Goal: Transaction & Acquisition: Purchase product/service

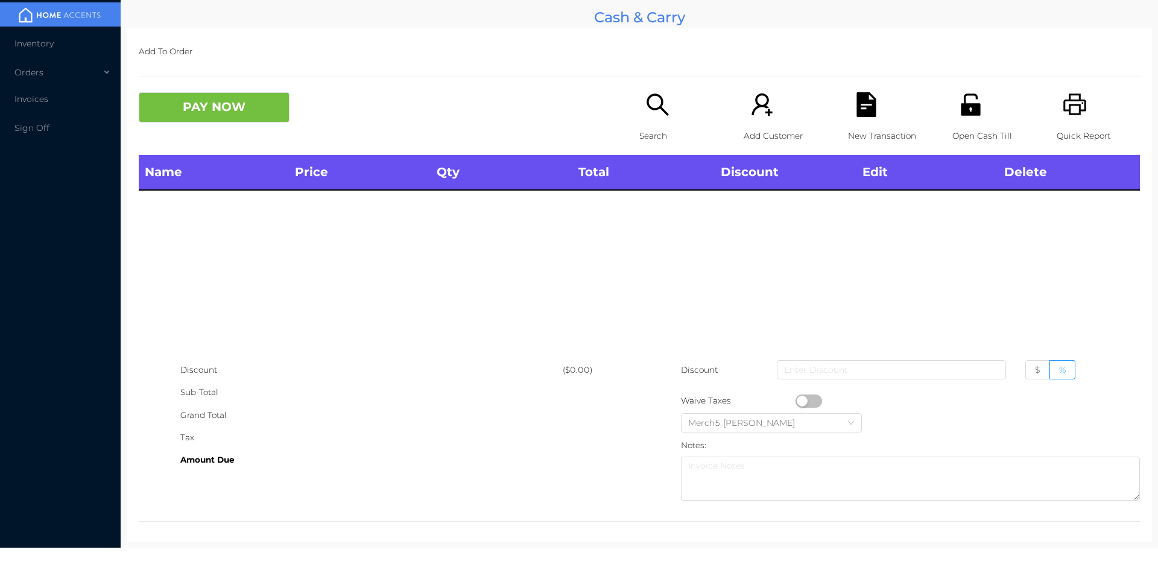
scroll to position [7, 0]
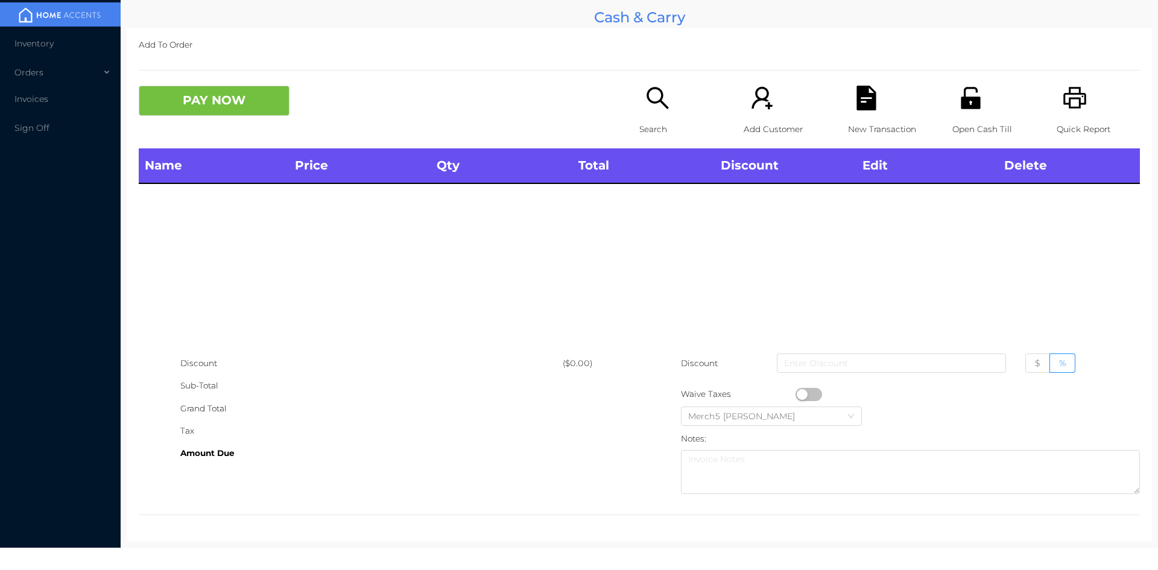
click at [925, 305] on div "Name Price Qty Total Discount Edit Delete" at bounding box center [640, 250] width 1002 height 204
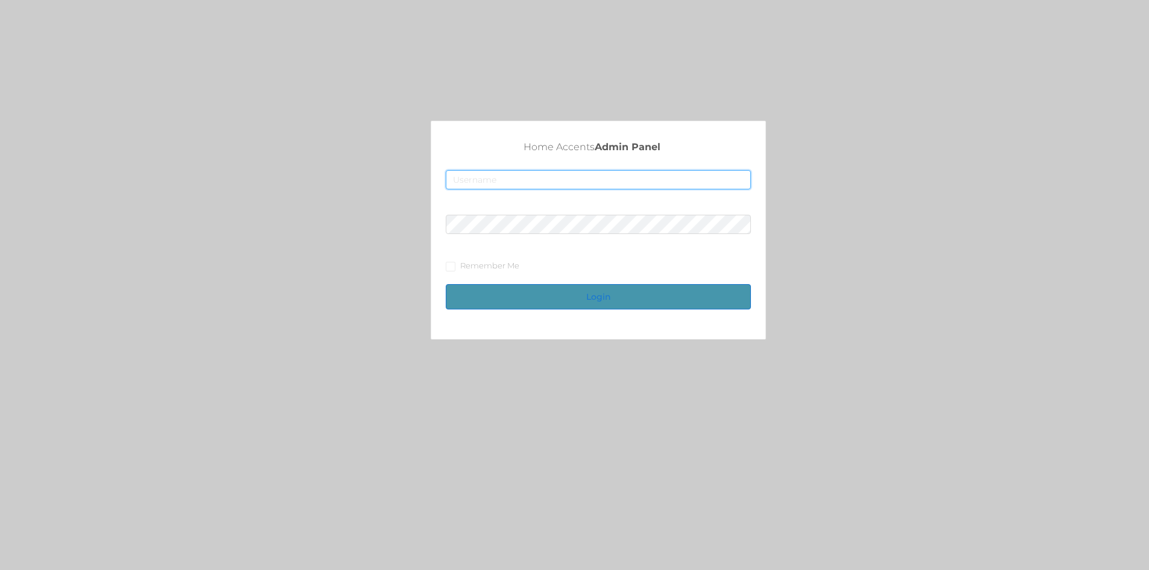
type input "fur1@accents.pw"
click at [589, 294] on button "Login" at bounding box center [598, 296] width 305 height 25
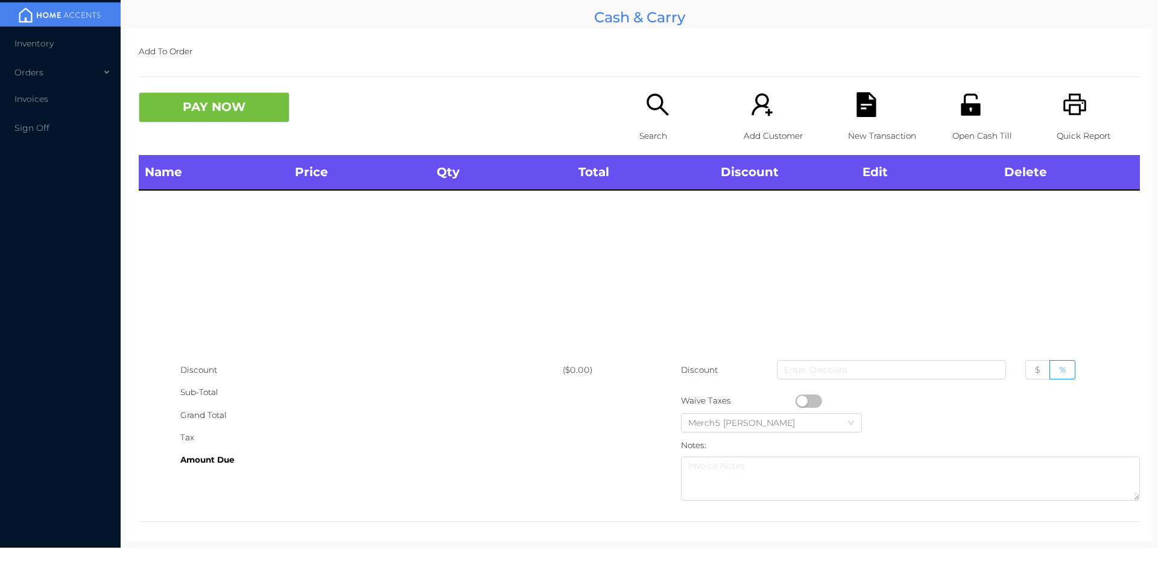
click at [965, 118] on div "Open Cash Till" at bounding box center [994, 123] width 83 height 63
click at [962, 109] on icon "icon: unlock" at bounding box center [970, 105] width 19 height 22
click at [1070, 112] on icon "icon: printer" at bounding box center [1075, 104] width 25 height 25
click at [963, 113] on icon "icon: unlock" at bounding box center [970, 105] width 19 height 22
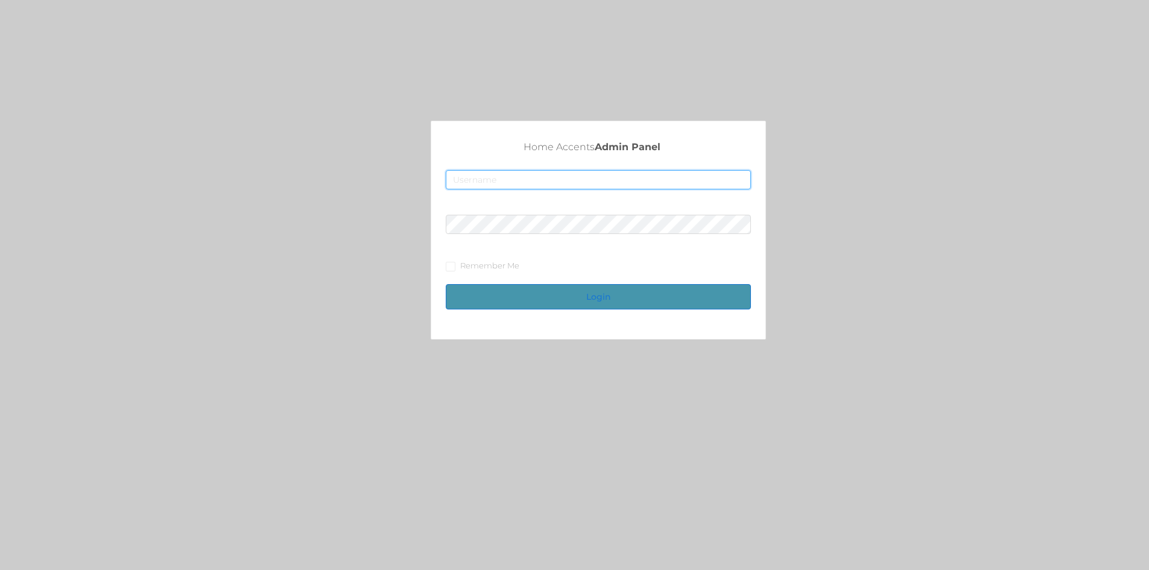
type input "[EMAIL_ADDRESS][DOMAIN_NAME]"
click at [584, 288] on button "Login" at bounding box center [598, 296] width 305 height 25
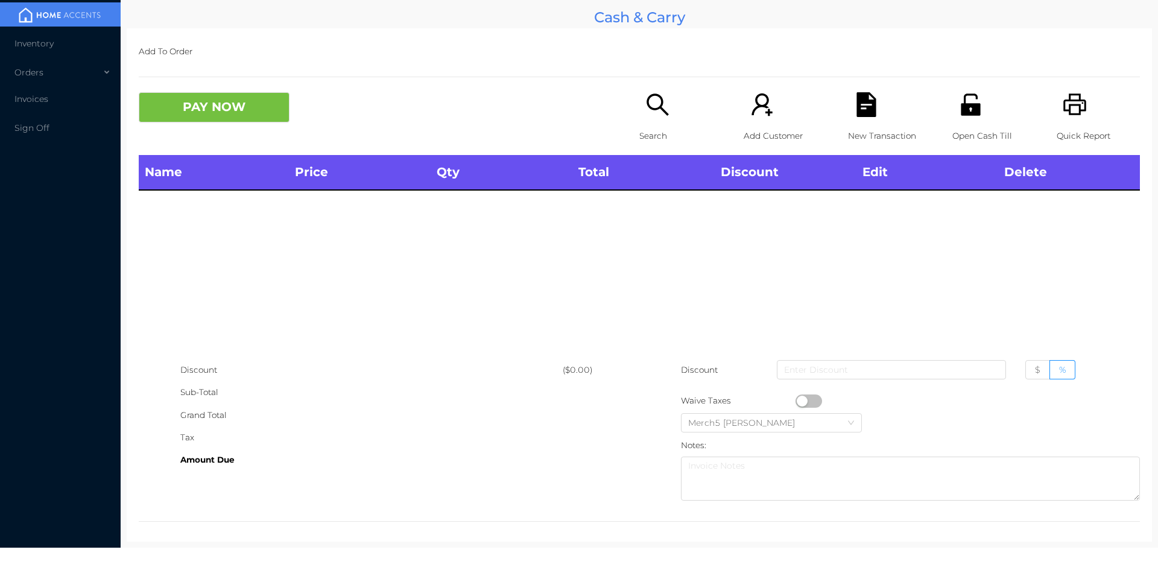
click at [971, 105] on icon "icon: unlock" at bounding box center [970, 105] width 19 height 22
click at [959, 114] on icon "icon: unlock" at bounding box center [971, 104] width 25 height 25
click at [656, 107] on icon "icon: search" at bounding box center [658, 105] width 22 height 22
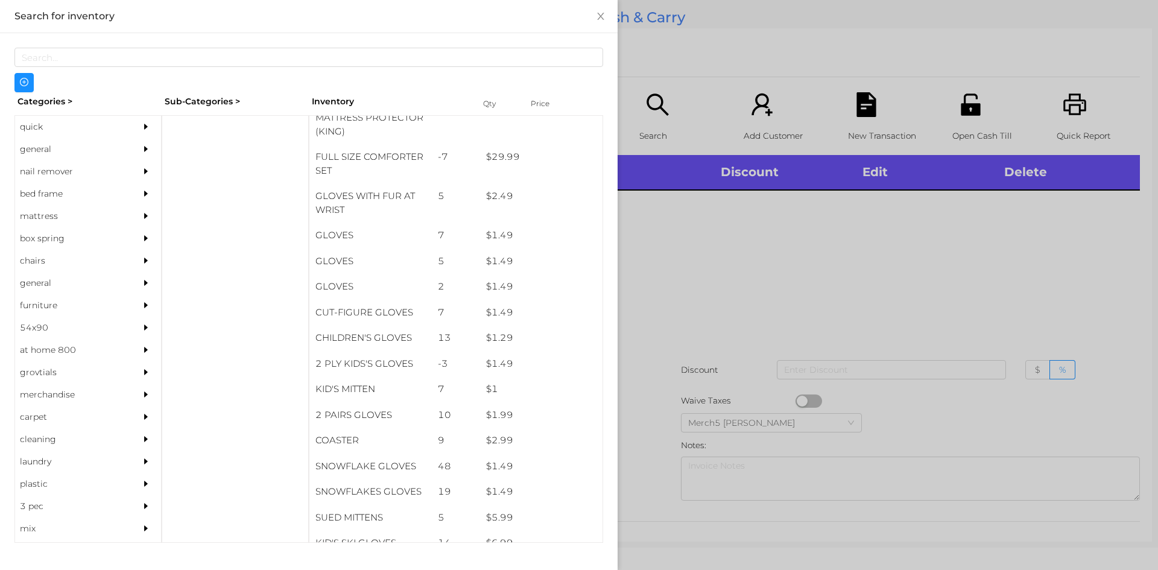
scroll to position [347, 0]
click at [42, 152] on div "general" at bounding box center [70, 149] width 110 height 22
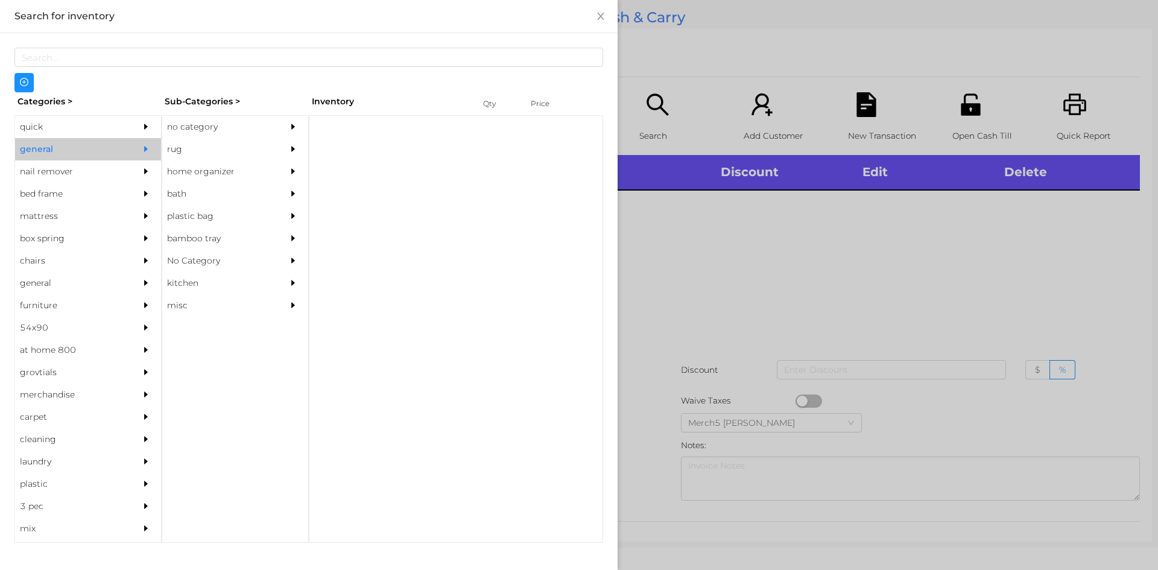
click at [208, 135] on div "no category" at bounding box center [217, 127] width 110 height 22
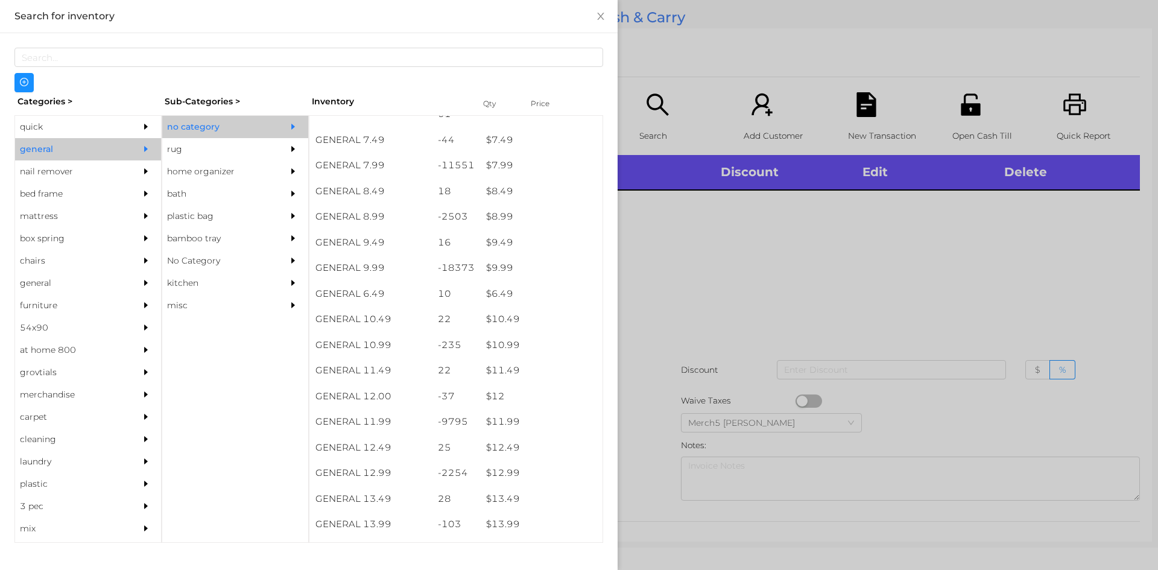
scroll to position [598, 0]
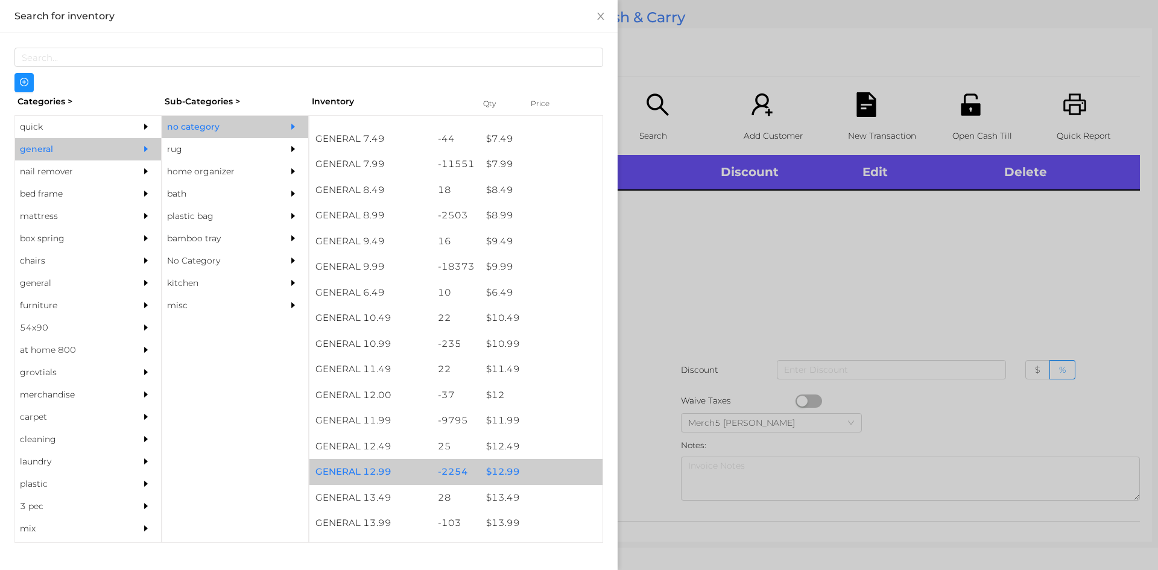
click at [497, 474] on div "$ 12.99" at bounding box center [541, 472] width 122 height 26
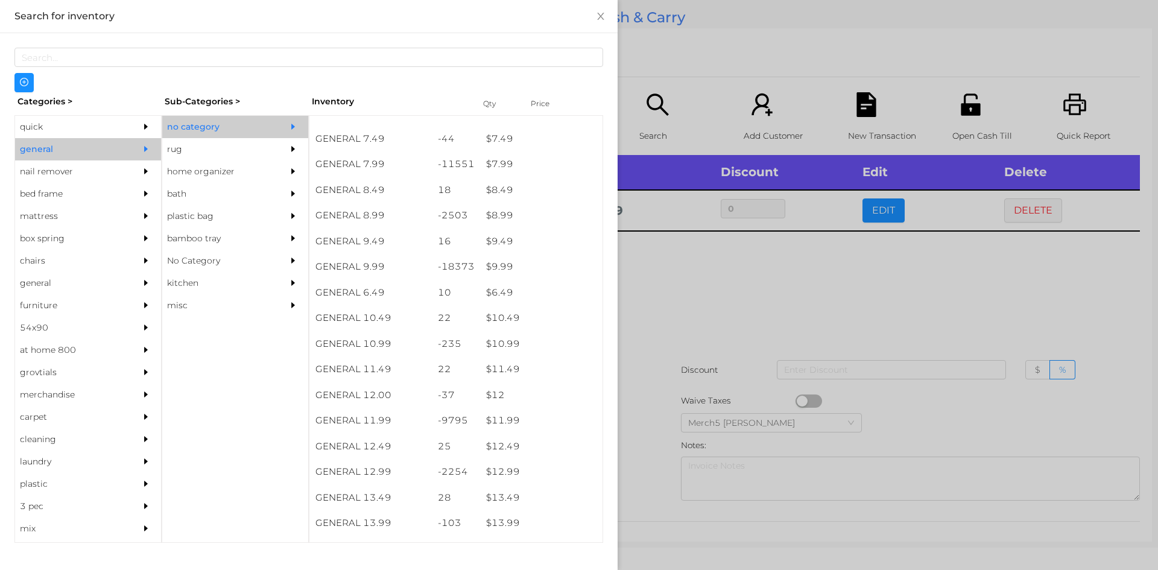
click at [665, 292] on div at bounding box center [579, 285] width 1158 height 570
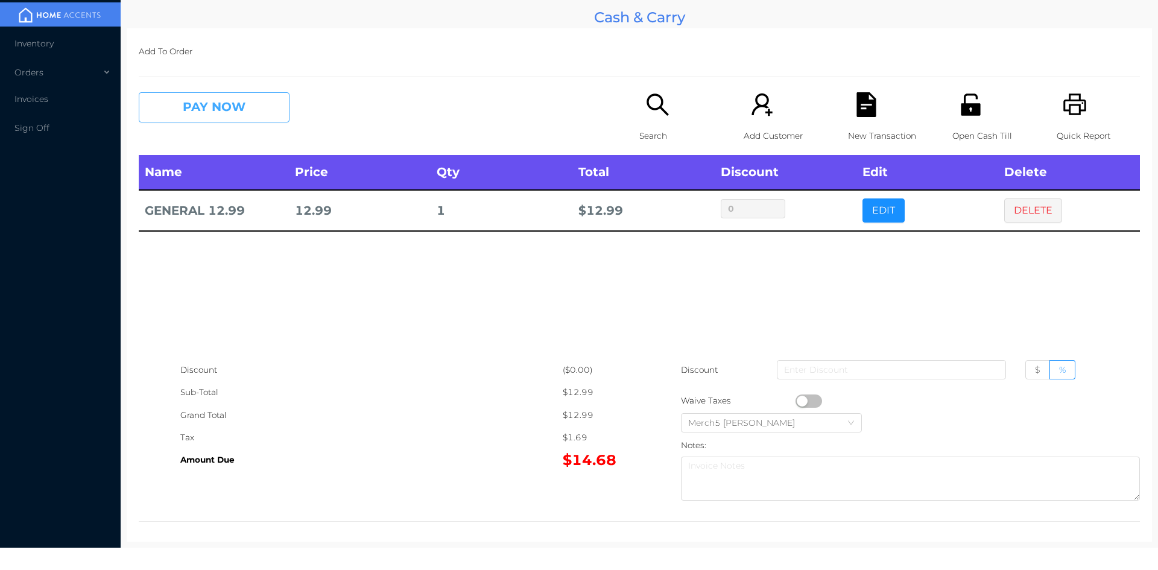
click at [249, 106] on button "PAY NOW" at bounding box center [214, 107] width 151 height 30
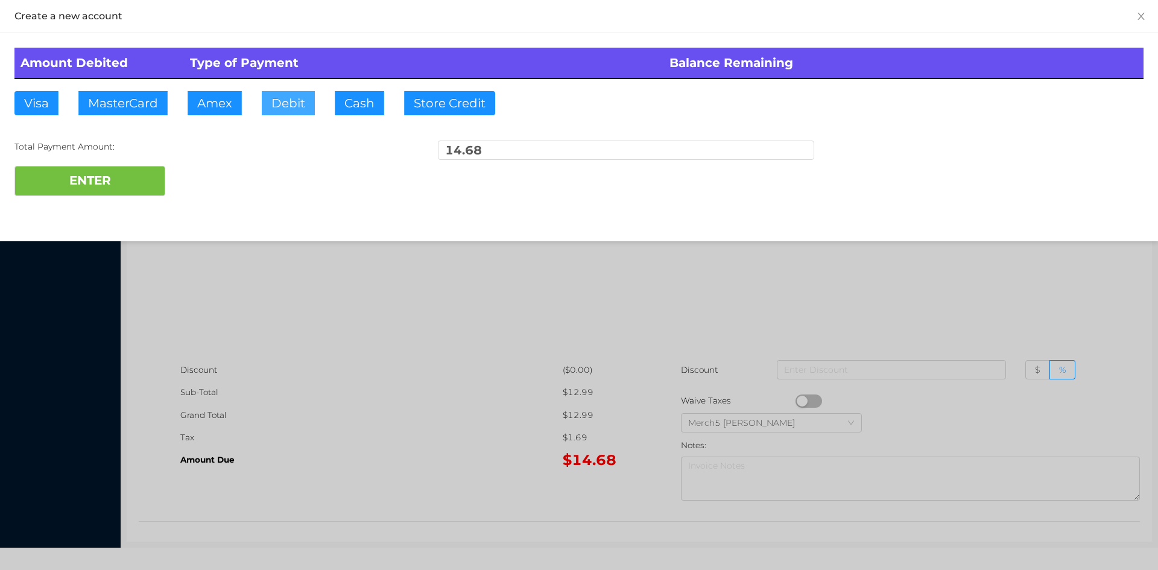
click at [294, 97] on button "Debit" at bounding box center [288, 103] width 53 height 24
click at [294, 107] on button "Debit" at bounding box center [288, 103] width 53 height 24
click at [288, 103] on button "Debit" at bounding box center [288, 103] width 53 height 24
click at [111, 179] on button "ENTER" at bounding box center [89, 181] width 151 height 30
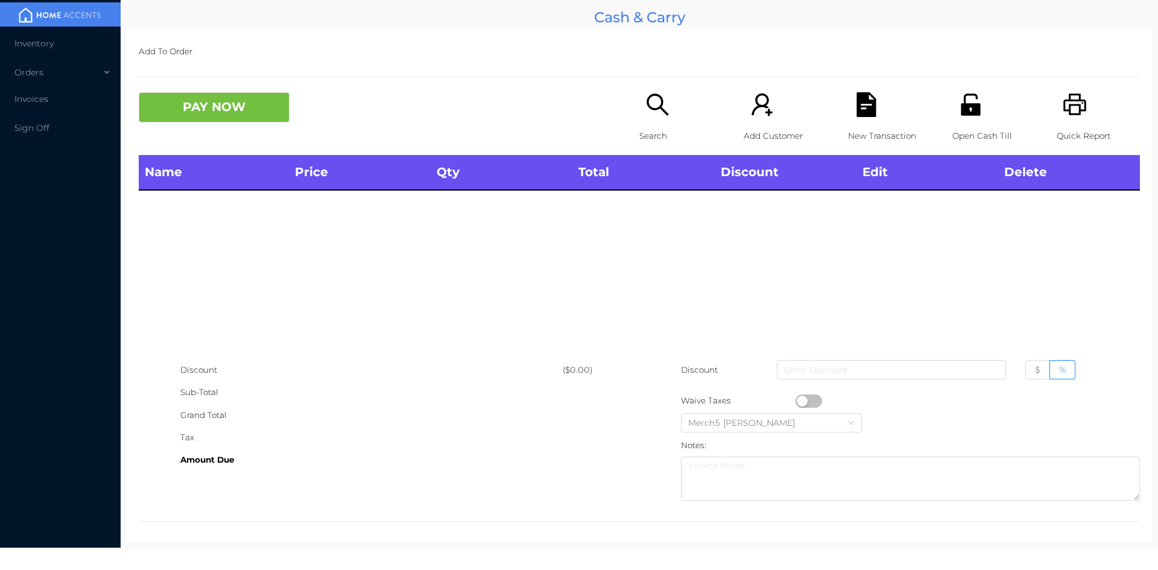
click at [647, 112] on icon "icon: search" at bounding box center [658, 104] width 25 height 25
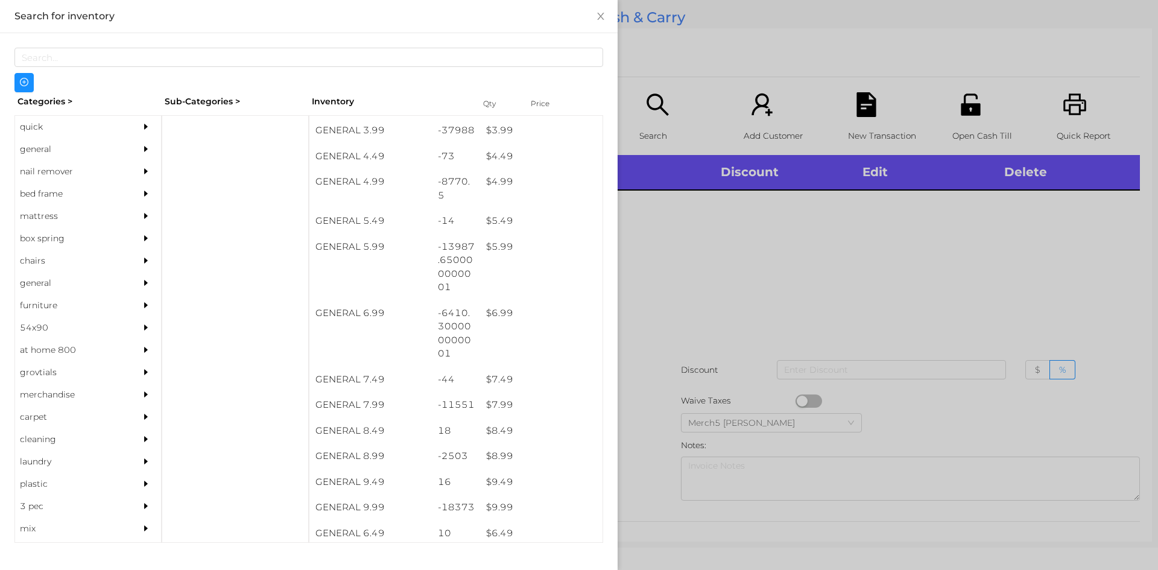
scroll to position [357, 0]
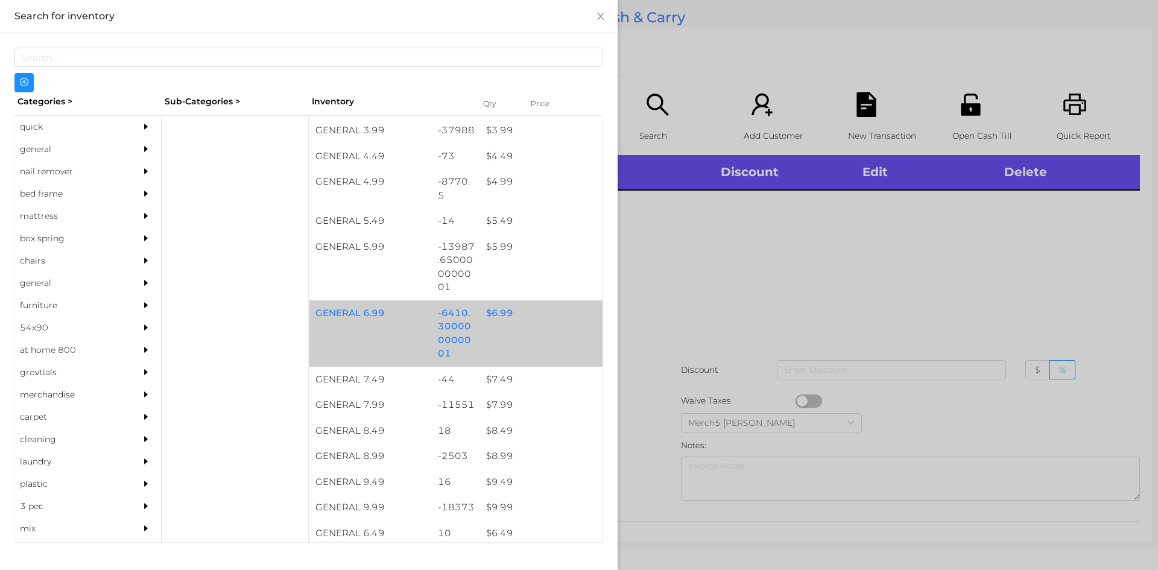
click at [500, 313] on div "$ 6.99" at bounding box center [541, 313] width 122 height 26
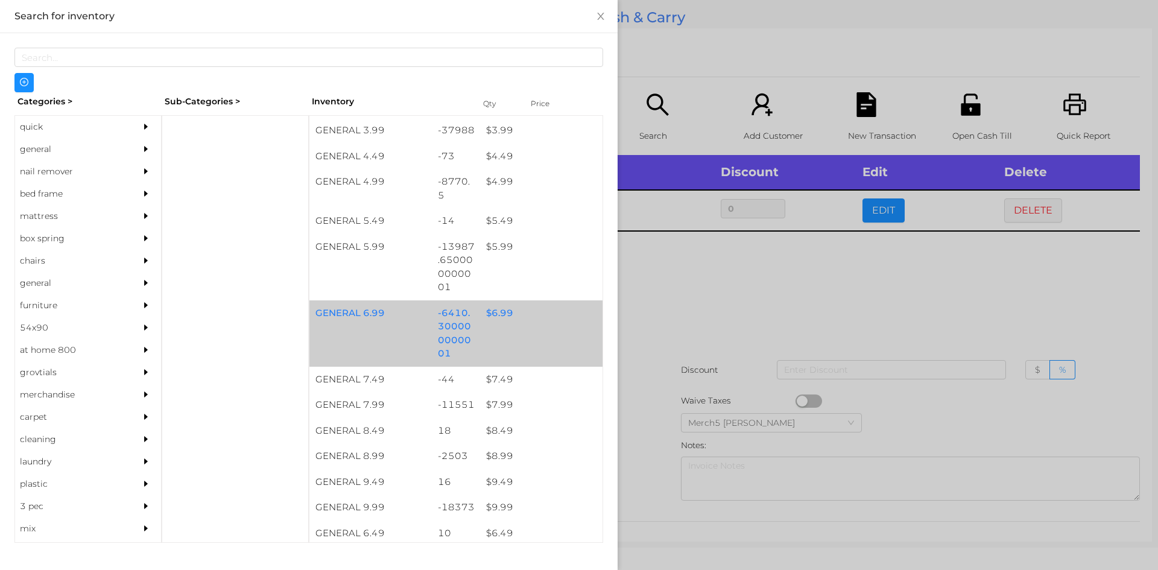
click at [500, 319] on div "$ 6.99" at bounding box center [541, 313] width 122 height 26
click at [676, 265] on div at bounding box center [579, 285] width 1158 height 570
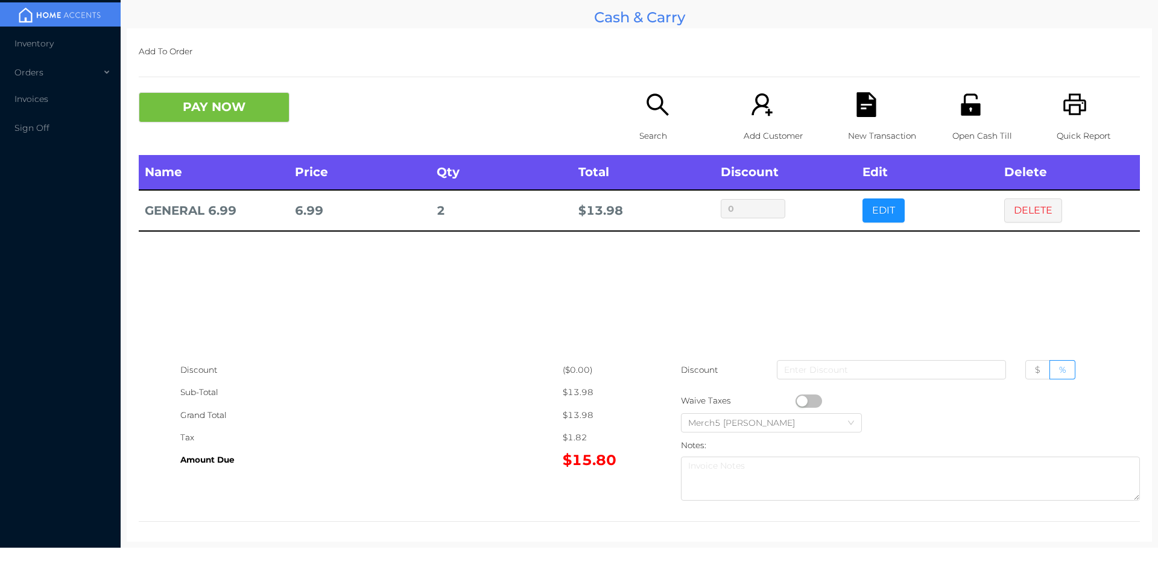
click at [244, 112] on button "PAY NOW" at bounding box center [214, 107] width 151 height 30
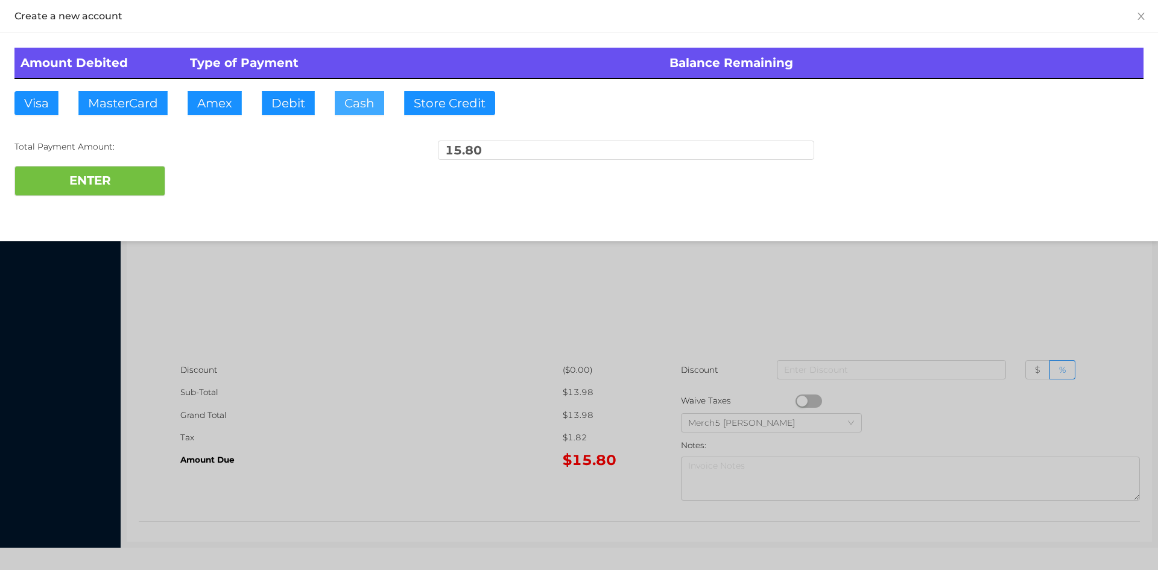
click at [364, 102] on button "Cash" at bounding box center [359, 103] width 49 height 24
type input "20"
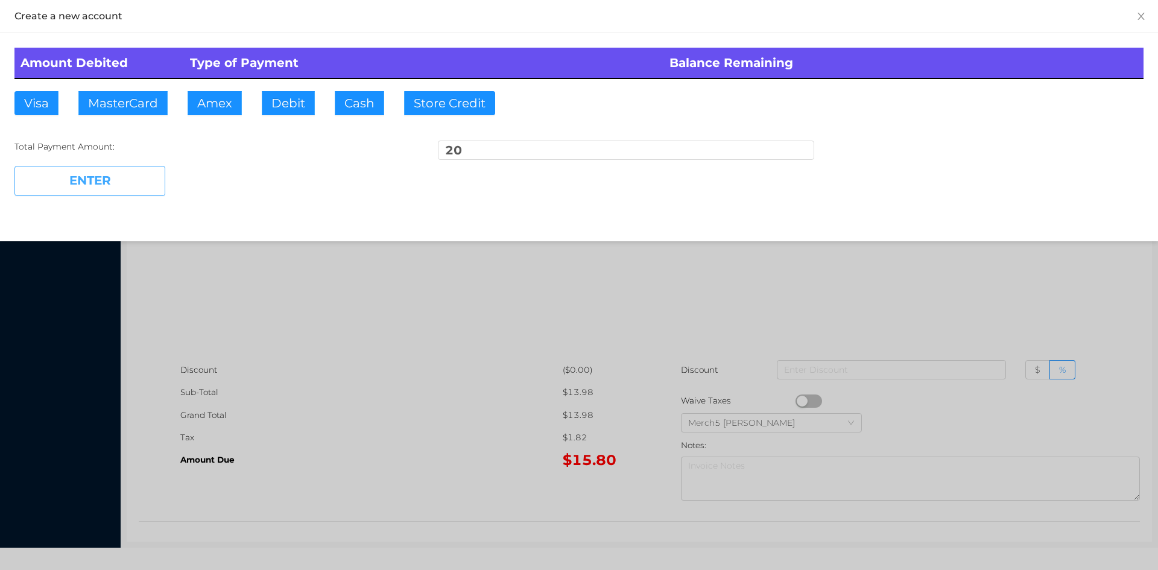
click at [109, 185] on button "ENTER" at bounding box center [89, 181] width 151 height 30
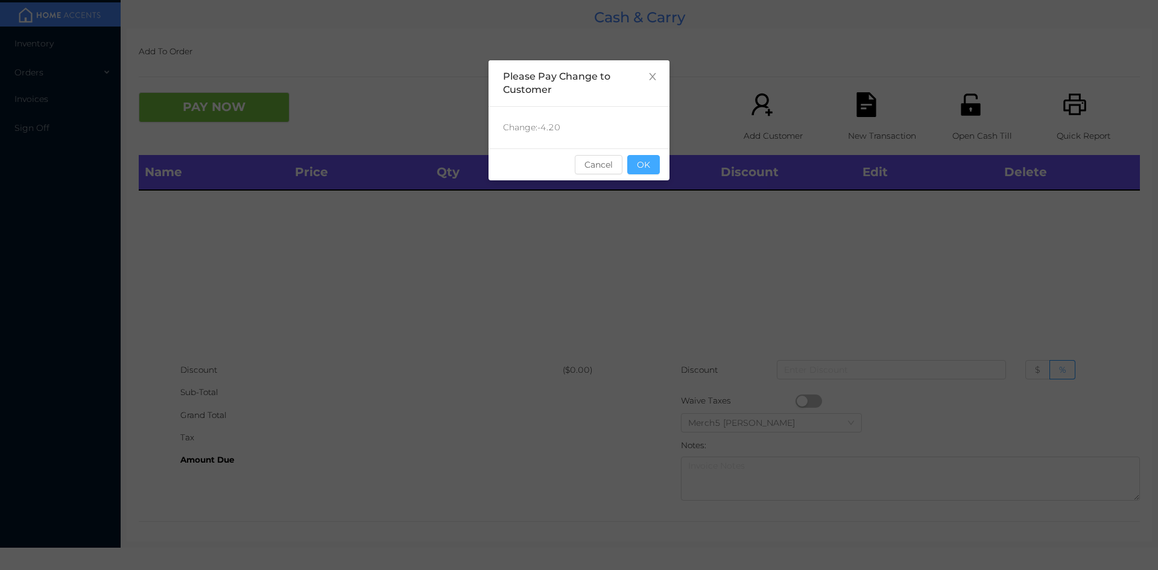
click at [645, 171] on button "OK" at bounding box center [643, 164] width 33 height 19
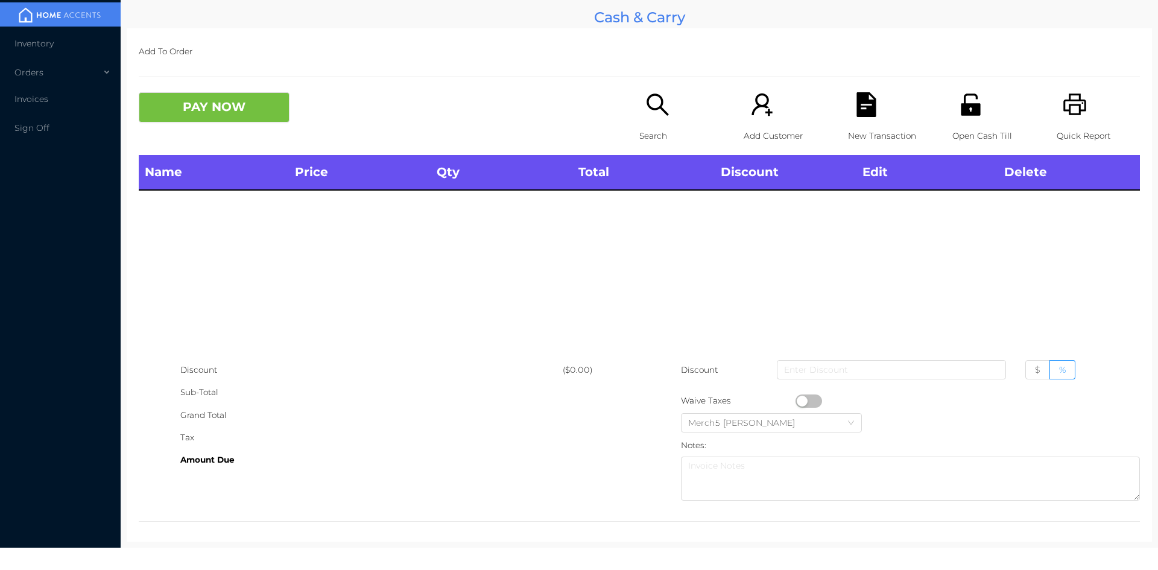
click at [962, 107] on icon "icon: unlock" at bounding box center [970, 105] width 19 height 22
